Goal: Communication & Community: Answer question/provide support

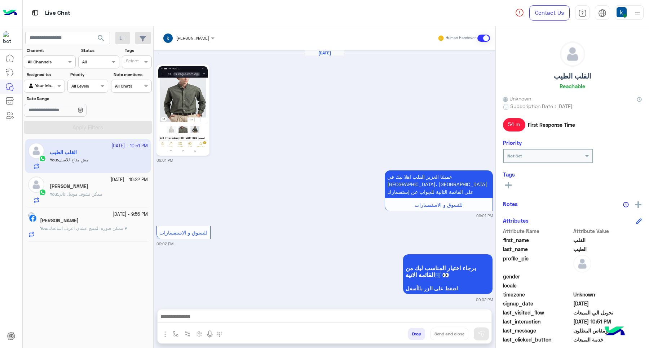
scroll to position [614, 0]
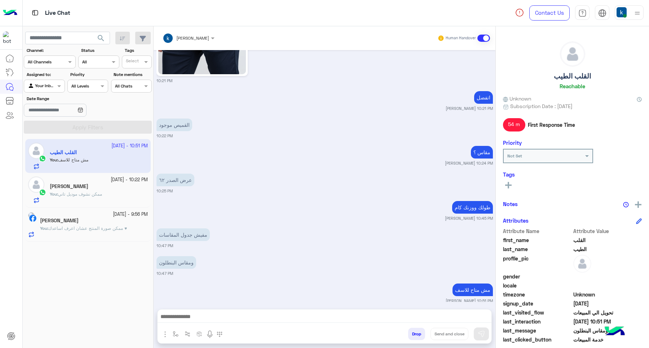
click at [414, 333] on button "Drop" at bounding box center [416, 334] width 17 height 12
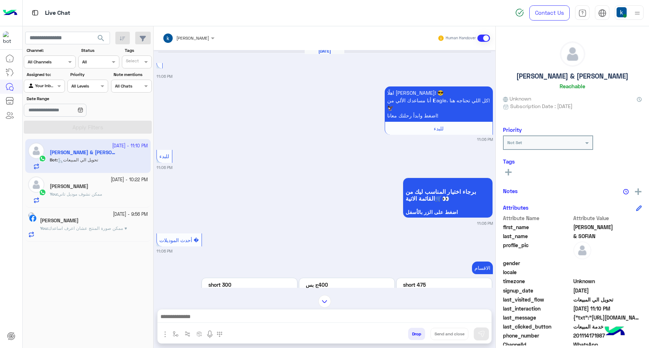
scroll to position [1290, 0]
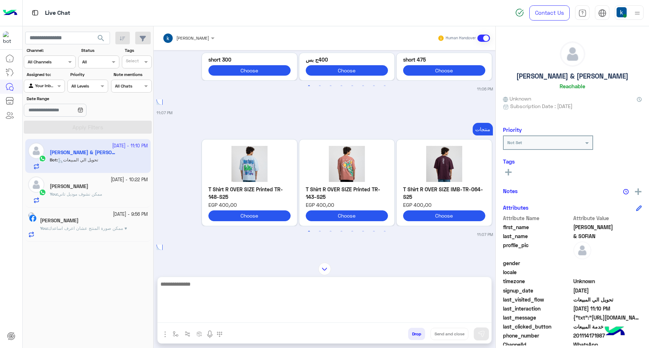
click at [222, 321] on textarea at bounding box center [324, 301] width 334 height 43
paste textarea "**********"
type textarea "**********"
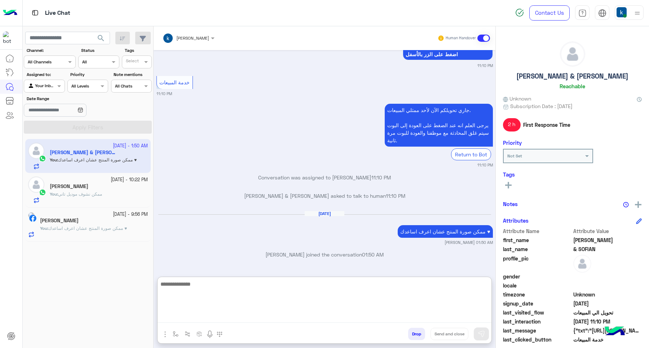
scroll to position [1867, 0]
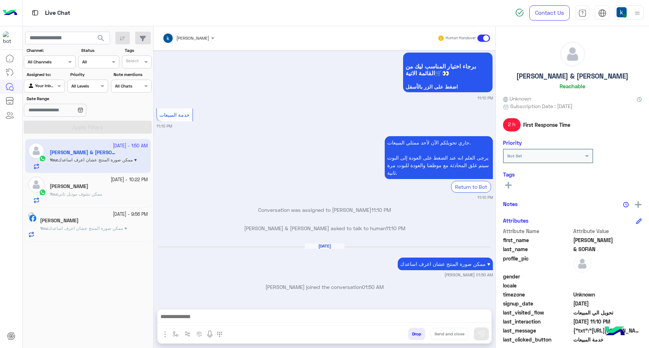
click at [421, 335] on button "Drop" at bounding box center [416, 334] width 17 height 12
click at [416, 335] on button "Drop" at bounding box center [416, 334] width 17 height 12
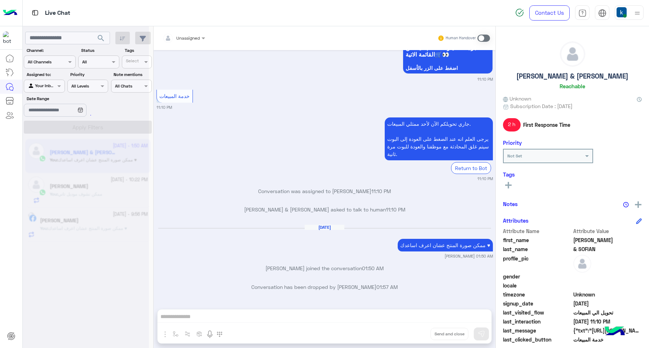
click at [416, 335] on div "Unassigned Human Handover [DATE] للبدء 09:54 PM برجاء اختيار المناسب ليك من الق…" at bounding box center [324, 188] width 342 height 325
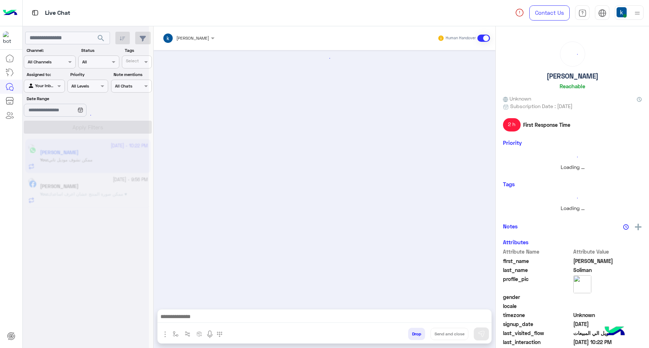
click at [416, 335] on button "Drop" at bounding box center [416, 334] width 17 height 12
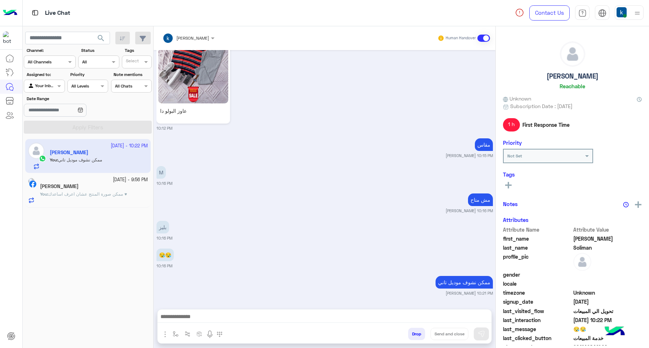
click at [416, 335] on div "[PERSON_NAME] Human Handover [DATE] اللي جنب بني و اسود 11:04 PM ممكن نشوف مودي…" at bounding box center [324, 188] width 342 height 325
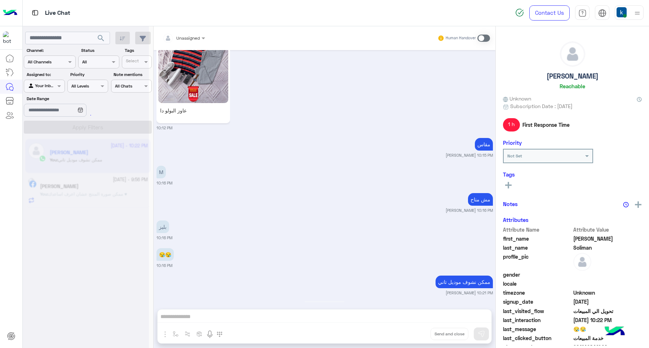
scroll to position [557, 0]
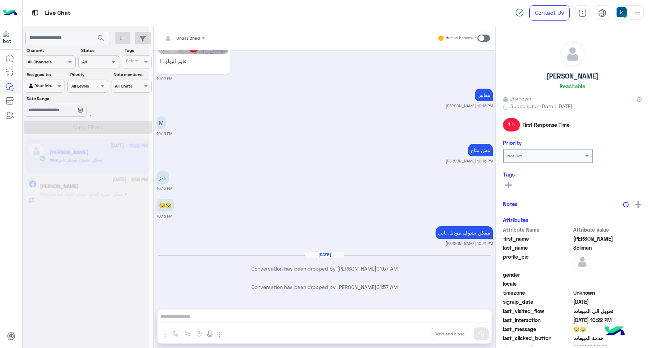
click at [416, 335] on div "Unassigned Human Handover [DATE] اللي جنب بني و اسود 11:04 PM ممكن نشوف موديل غ…" at bounding box center [324, 188] width 342 height 325
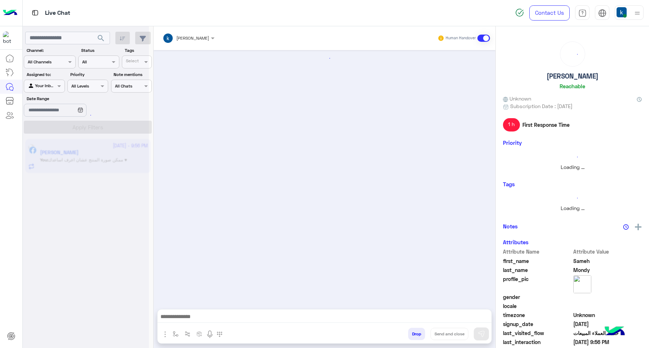
click at [416, 335] on button "Drop" at bounding box center [416, 334] width 17 height 12
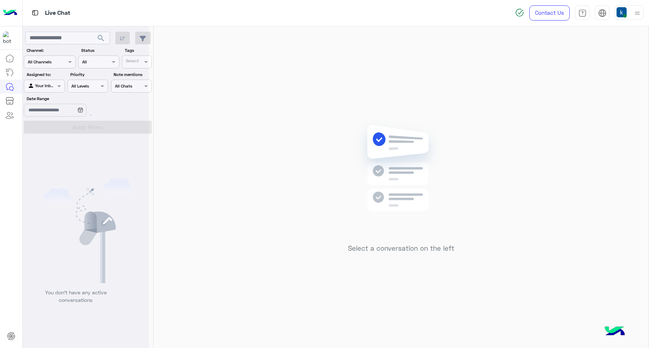
click at [626, 14] on img at bounding box center [621, 12] width 10 height 10
click at [395, 95] on div "Select a conversation on the left" at bounding box center [400, 188] width 495 height 325
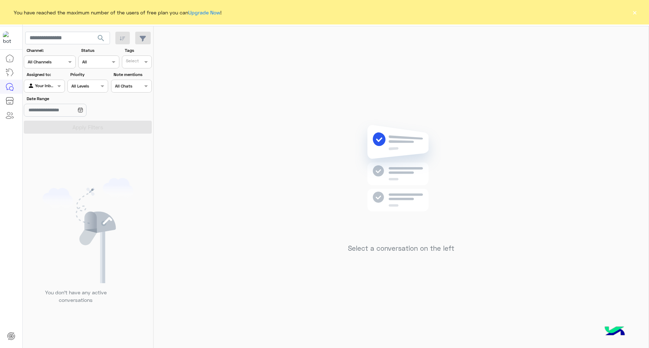
click at [636, 13] on button "×" at bounding box center [633, 12] width 7 height 7
